Goal: Task Accomplishment & Management: Manage account settings

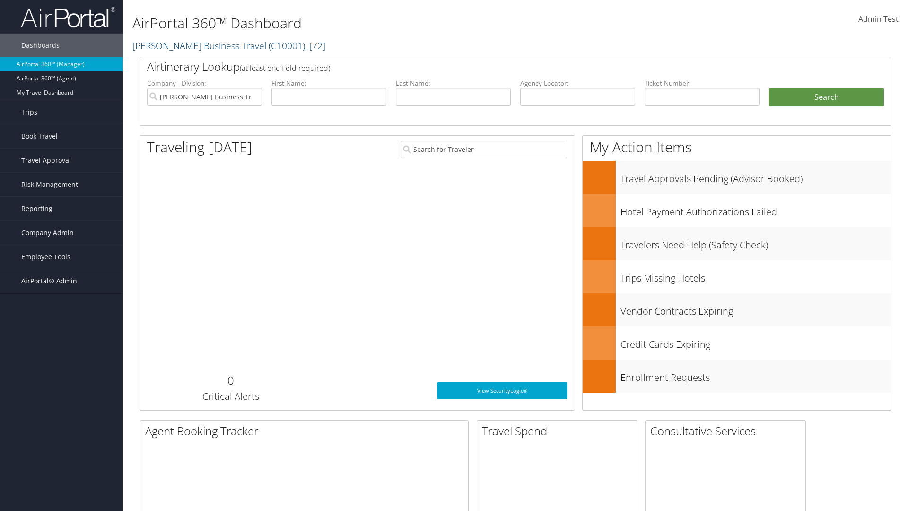
click at [61, 281] on span "AirPortal® Admin" at bounding box center [49, 281] width 56 height 24
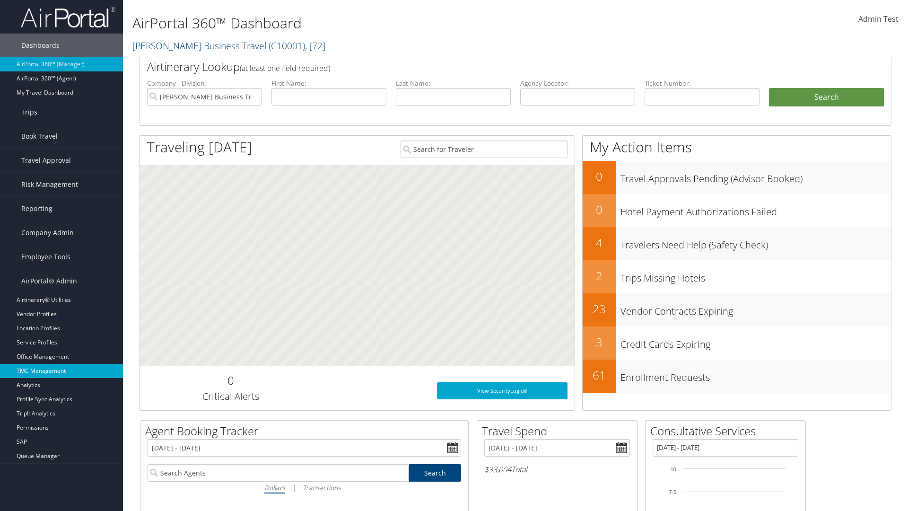
click at [61, 371] on link "TMC Management" at bounding box center [61, 371] width 123 height 14
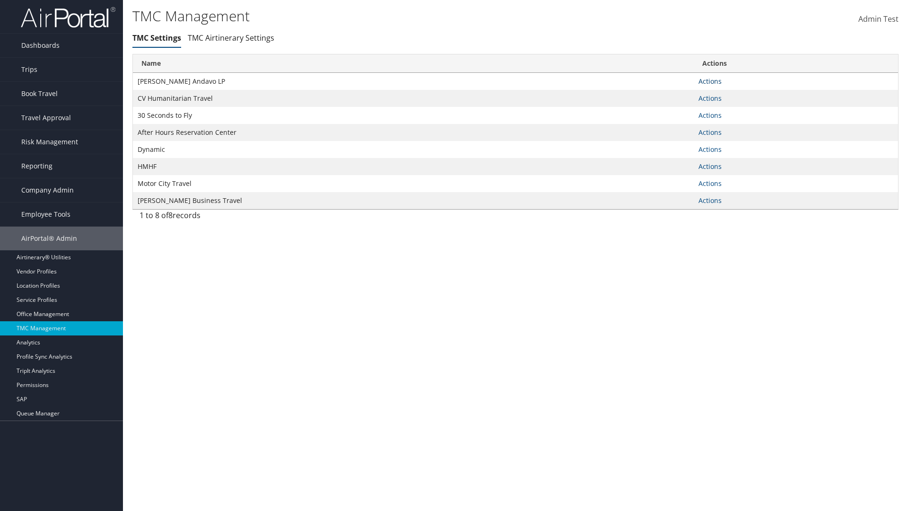
click at [710, 81] on link "Actions" at bounding box center [709, 81] width 23 height 9
click at [679, 111] on link "Manage Travel Offices" at bounding box center [680, 111] width 78 height 16
